Goal: Task Accomplishment & Management: Manage account settings

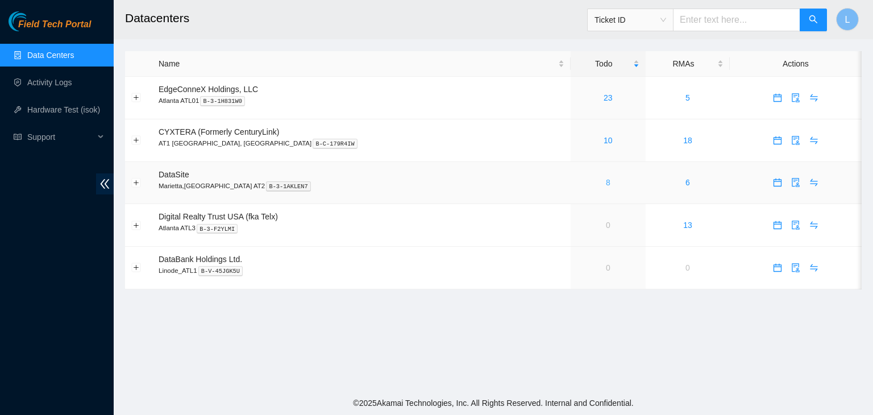
click at [606, 187] on link "8" at bounding box center [608, 182] width 5 height 9
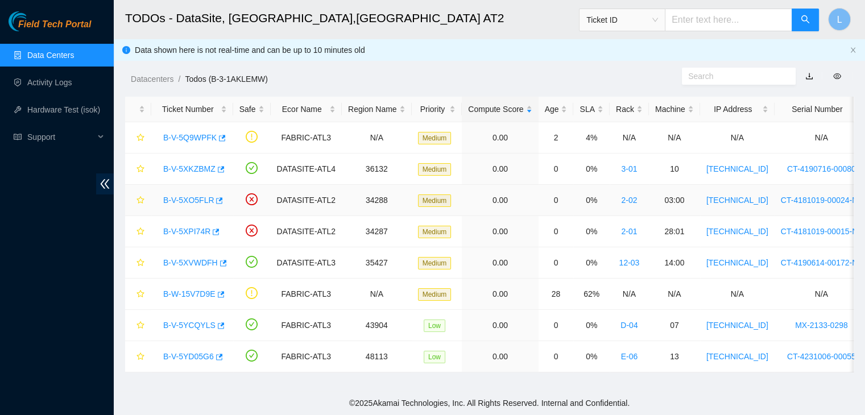
click at [208, 202] on link "B-V-5XO5FLR" at bounding box center [188, 200] width 51 height 9
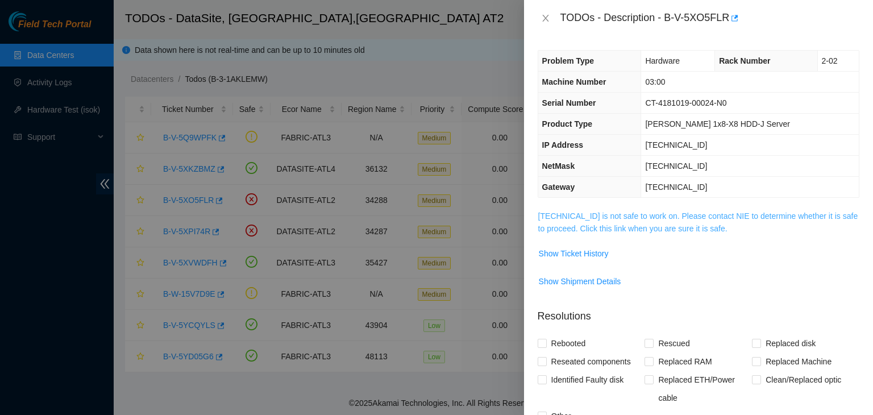
click at [575, 231] on link "[TECHNICAL_ID] is not safe to work on. Please contact NIE to determine whether …" at bounding box center [698, 222] width 320 height 22
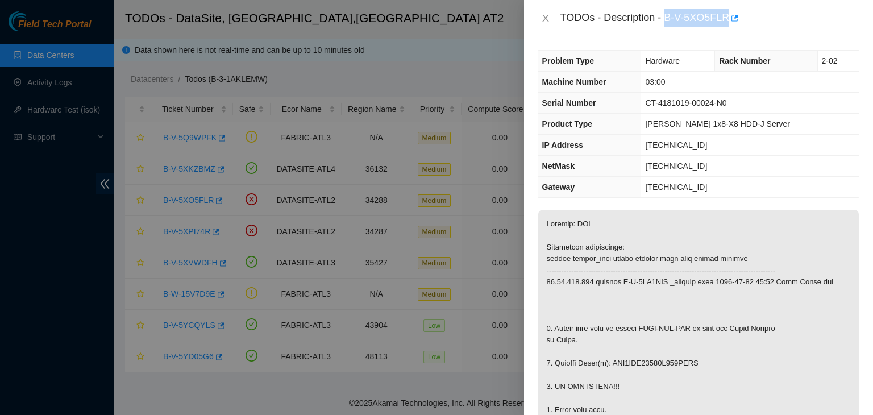
drag, startPoint x: 666, startPoint y: 19, endPoint x: 725, endPoint y: 23, distance: 58.7
click at [725, 23] on div "TODOs - Description - B-V-5XO5FLR" at bounding box center [710, 18] width 299 height 18
copy div "B-V-5XO5FLR"
click at [547, 20] on icon "close" at bounding box center [545, 18] width 6 height 7
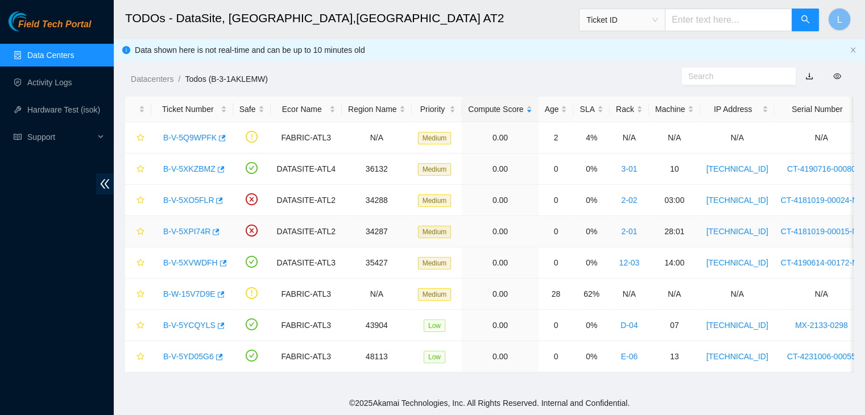
click at [194, 230] on link "B-V-5XPI74R" at bounding box center [186, 231] width 47 height 9
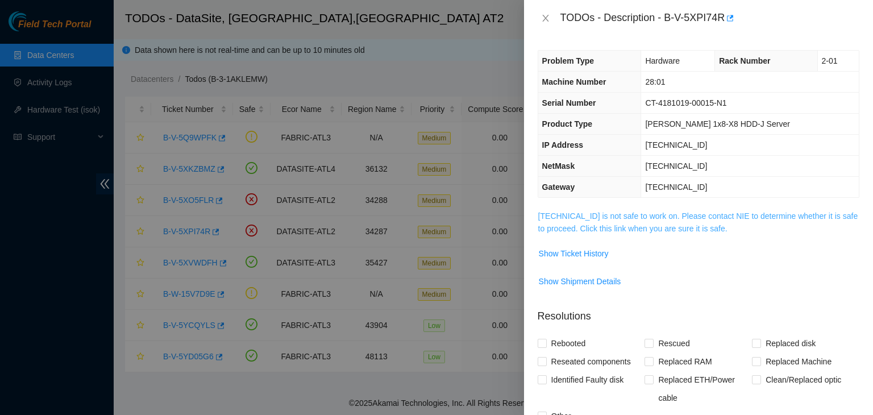
click at [649, 227] on link "[TECHNICAL_ID] is not safe to work on. Please contact NIE to determine whether …" at bounding box center [698, 222] width 320 height 22
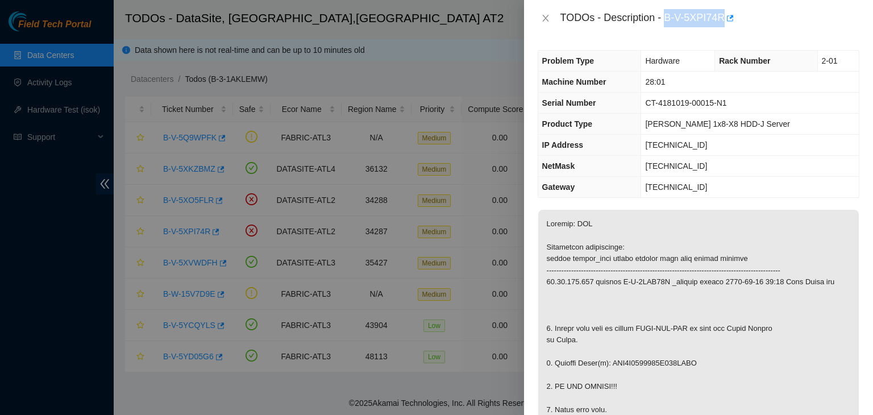
drag, startPoint x: 665, startPoint y: 19, endPoint x: 723, endPoint y: 25, distance: 58.3
click at [723, 25] on div "TODOs - Description - B-V-5XPI74R" at bounding box center [710, 18] width 299 height 18
copy div "B-V-5XPI74R"
click at [545, 19] on icon "close" at bounding box center [545, 18] width 6 height 7
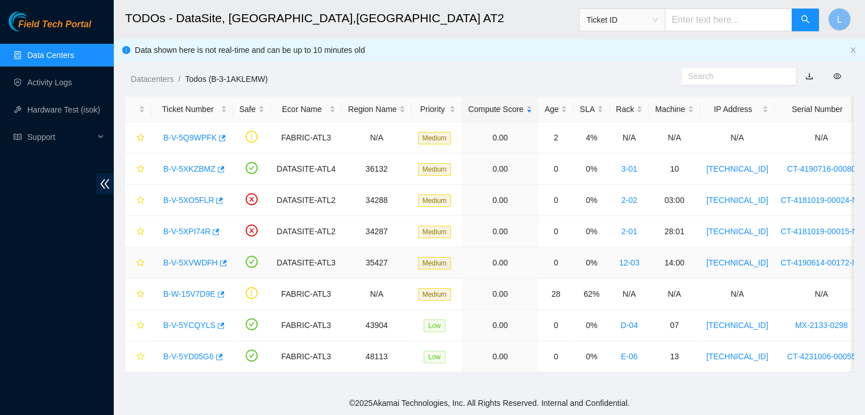
click at [205, 262] on link "B-V-5XVWDFH" at bounding box center [190, 262] width 55 height 9
click at [865, 0] on div at bounding box center [865, 0] width 0 height 0
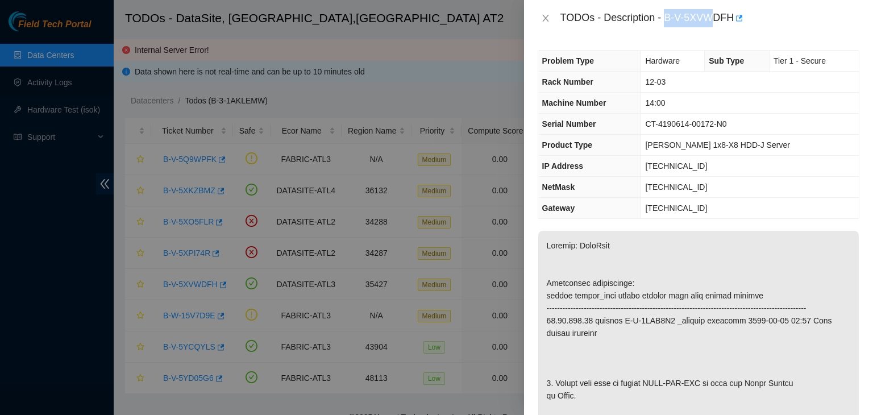
drag, startPoint x: 666, startPoint y: 19, endPoint x: 712, endPoint y: 22, distance: 46.1
click at [712, 22] on div "TODOs - Description - B-V-5XVWDFH" at bounding box center [710, 18] width 299 height 18
drag, startPoint x: 733, startPoint y: 18, endPoint x: 667, endPoint y: 25, distance: 66.4
click at [667, 25] on div "TODOs - Description - B-V-5XVWDFH" at bounding box center [710, 18] width 299 height 18
copy div "B-V-5XVWDFH"
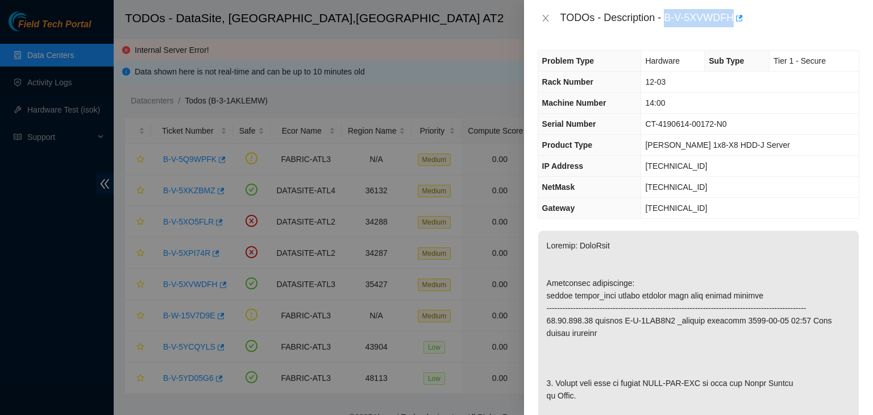
copy div "B-V-5XVWDFH"
click at [52, 250] on div at bounding box center [436, 207] width 873 height 415
click at [543, 16] on icon "close" at bounding box center [545, 18] width 9 height 9
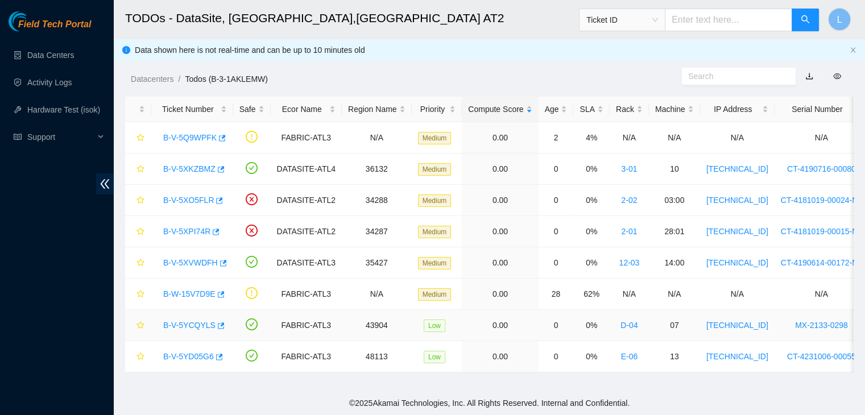
click at [188, 322] on link "B-V-5YCQYLS" at bounding box center [189, 325] width 52 height 9
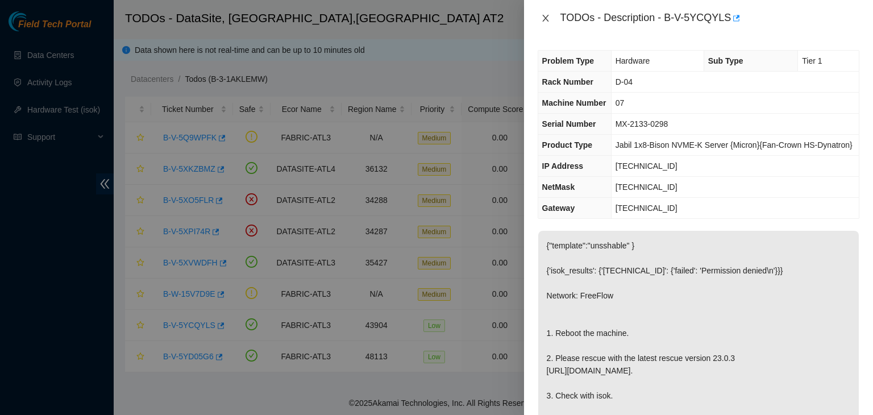
click at [547, 18] on icon "close" at bounding box center [545, 18] width 9 height 9
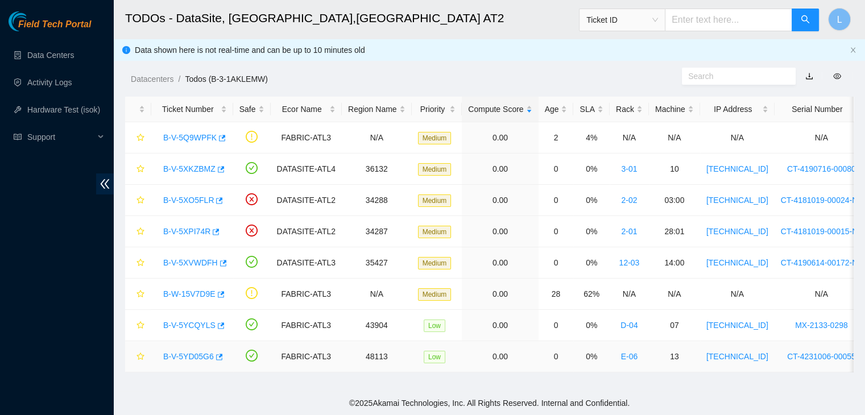
click at [194, 355] on link "B-V-5YD05G6" at bounding box center [188, 356] width 51 height 9
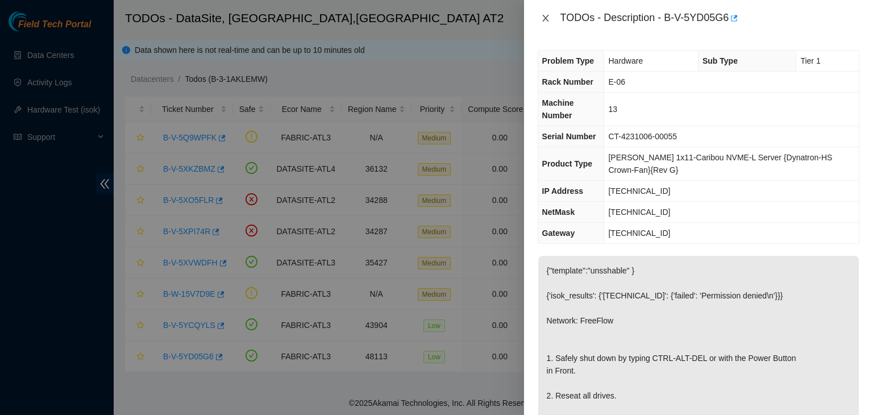
click at [547, 16] on icon "close" at bounding box center [545, 18] width 6 height 7
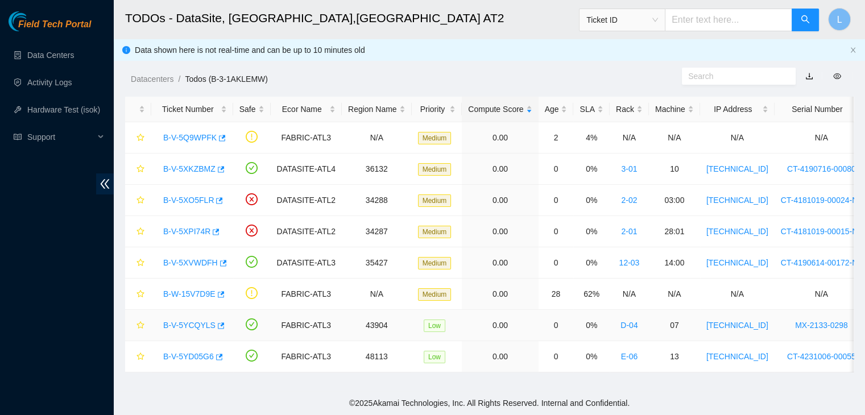
click at [196, 323] on link "B-V-5YCQYLS" at bounding box center [189, 325] width 52 height 9
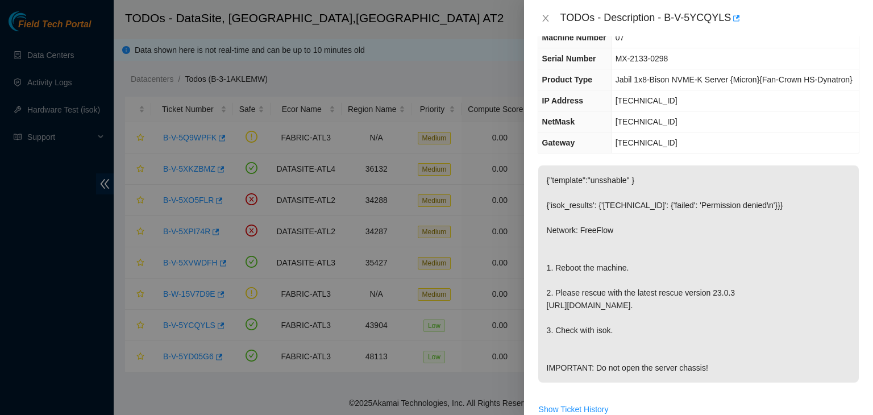
scroll to position [284, 0]
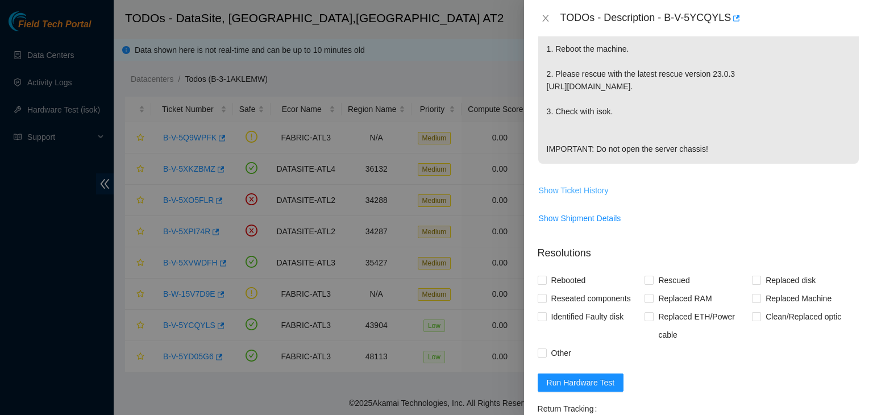
click at [586, 197] on span "Show Ticket History" at bounding box center [574, 190] width 70 height 13
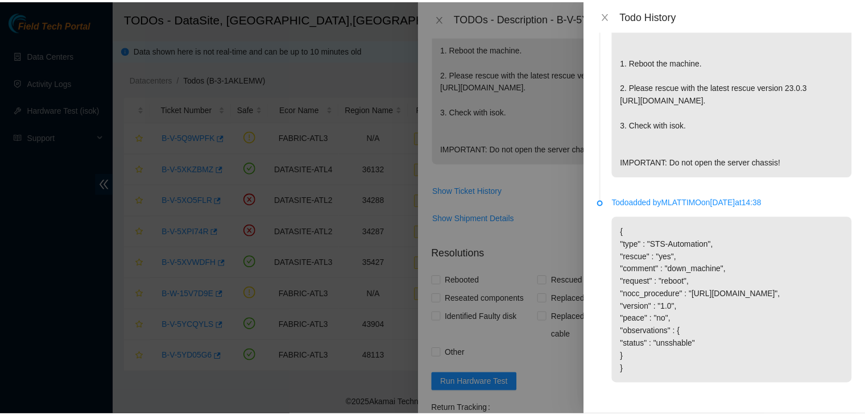
scroll to position [157, 0]
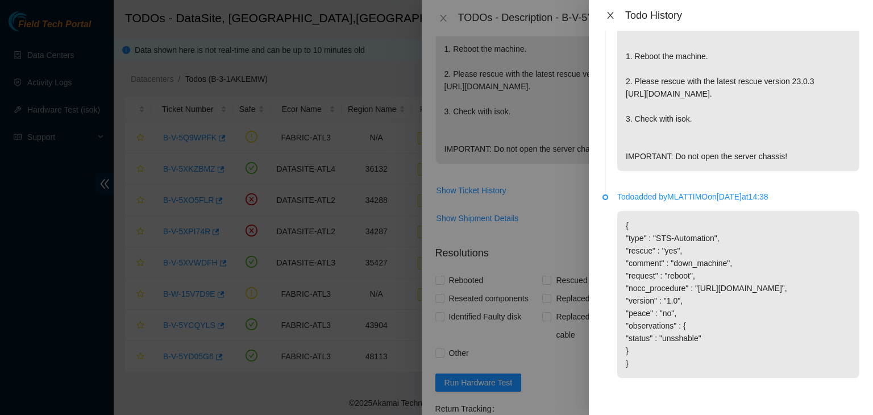
click at [613, 15] on icon "close" at bounding box center [610, 15] width 9 height 9
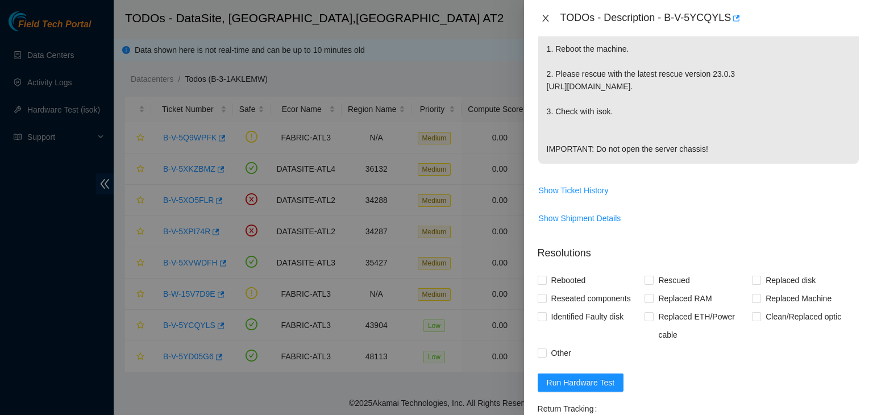
click at [545, 15] on icon "close" at bounding box center [545, 18] width 9 height 9
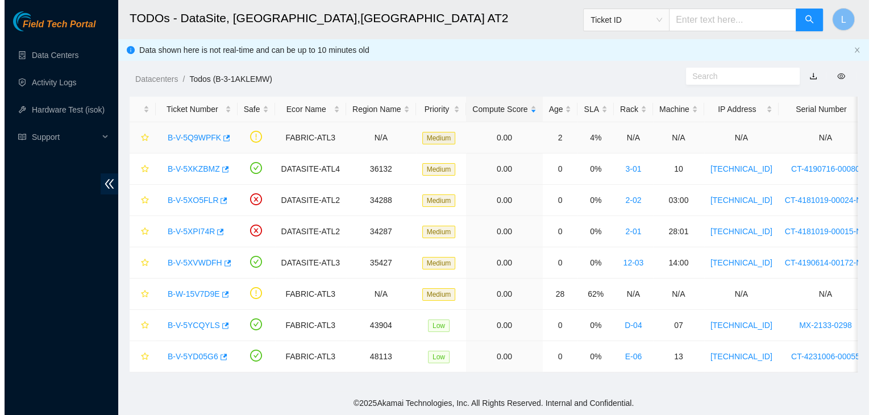
scroll to position [301, 0]
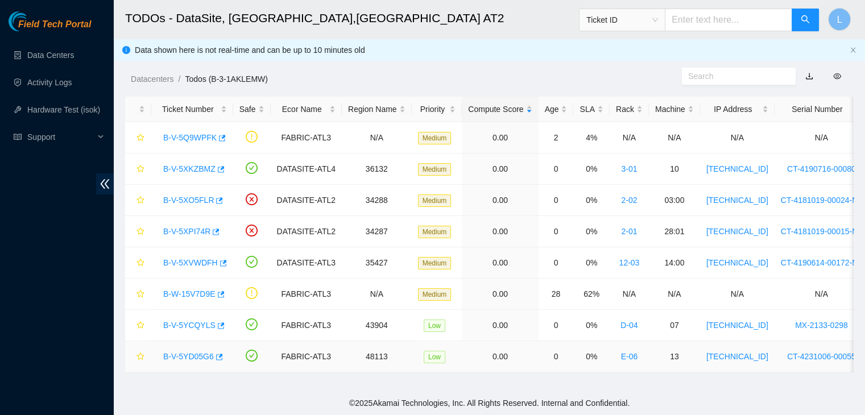
click at [193, 355] on link "B-V-5YD05G6" at bounding box center [188, 356] width 51 height 9
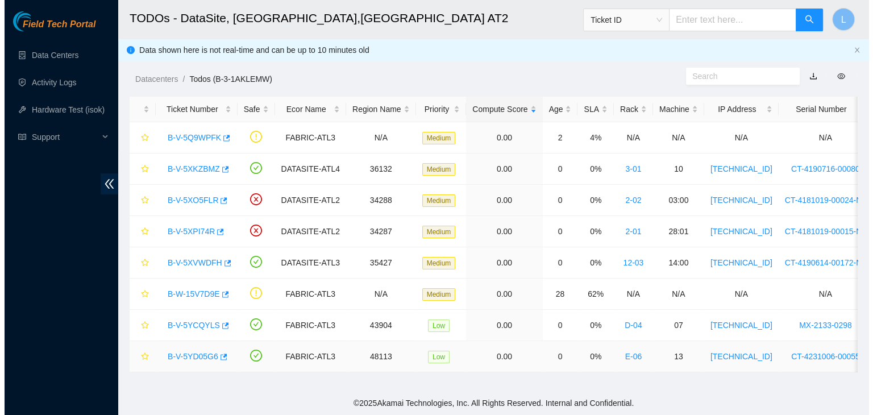
scroll to position [309, 0]
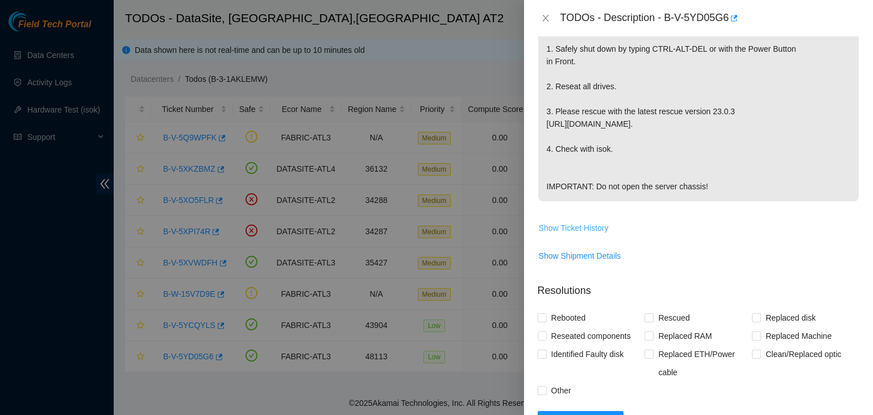
click at [553, 234] on span "Show Ticket History" at bounding box center [574, 228] width 70 height 13
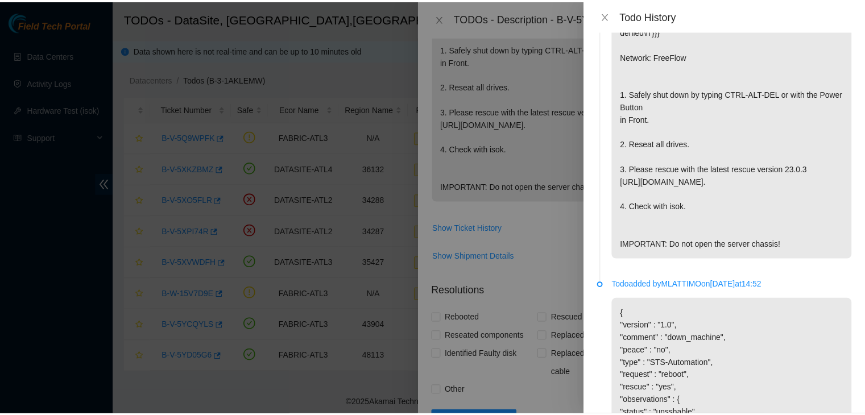
scroll to position [81, 0]
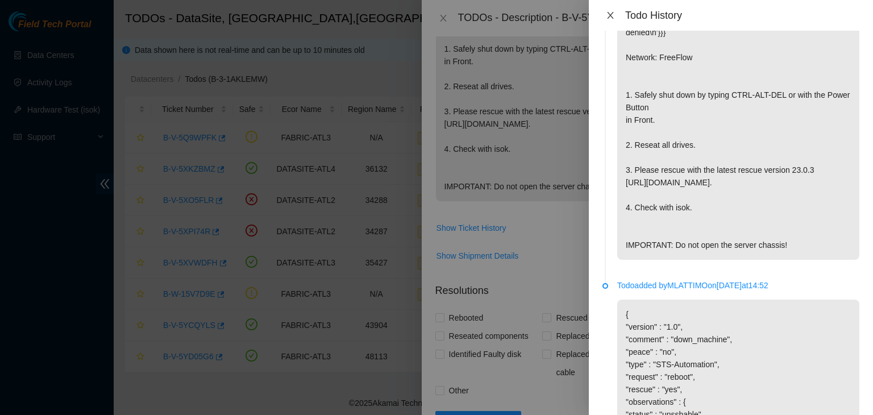
click at [612, 14] on icon "close" at bounding box center [610, 15] width 9 height 9
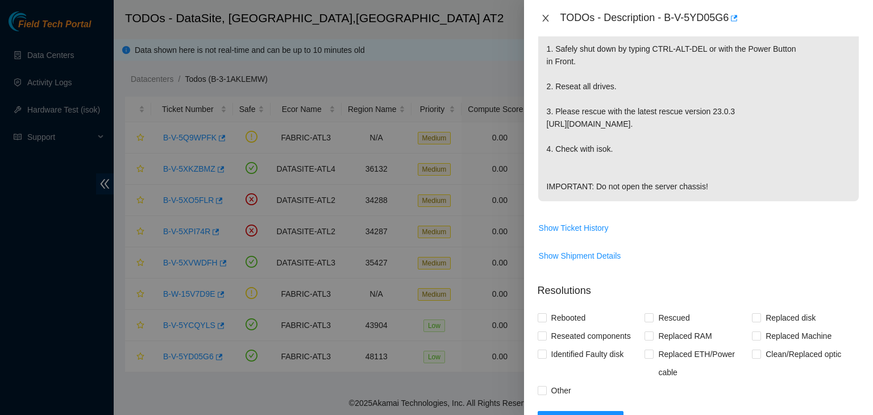
click at [541, 19] on icon "close" at bounding box center [545, 18] width 9 height 9
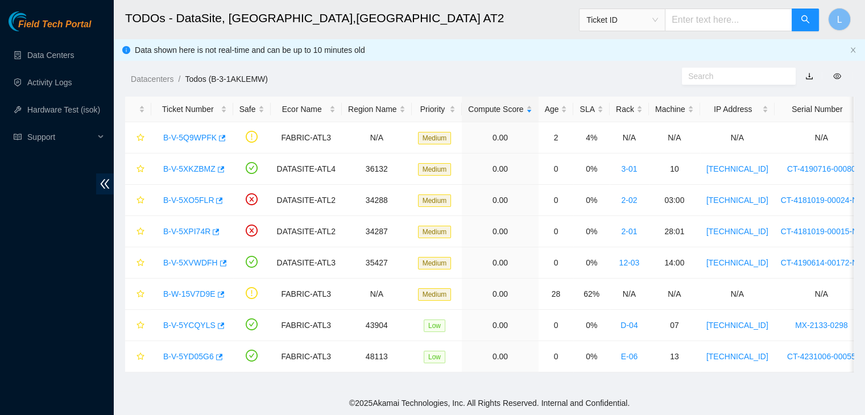
scroll to position [301, 0]
click at [48, 231] on div "Field Tech Portal Data Centers Activity Logs Hardware Test (isok) Support" at bounding box center [57, 213] width 114 height 404
click at [639, 408] on footer "© 2025 Akamai Technologies, Inc. All Rights Reserved. Internal and Confidential." at bounding box center [489, 403] width 751 height 24
